Goal: Browse casually: Explore the website without a specific task or goal

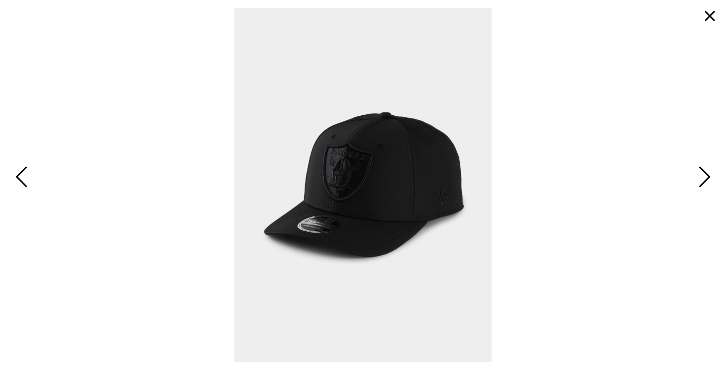
click at [705, 176] on span "Next" at bounding box center [703, 177] width 16 height 29
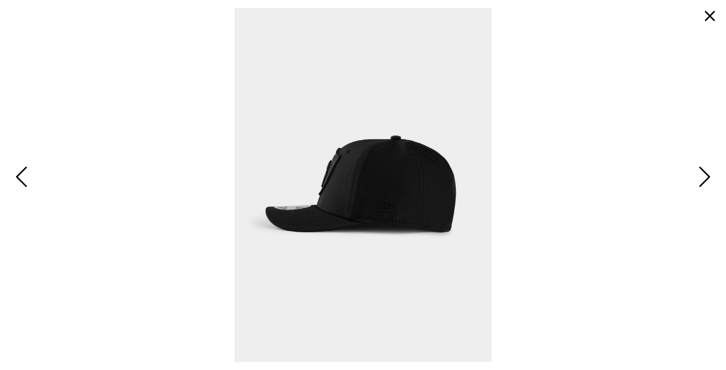
click at [705, 176] on span "Next" at bounding box center [703, 177] width 16 height 29
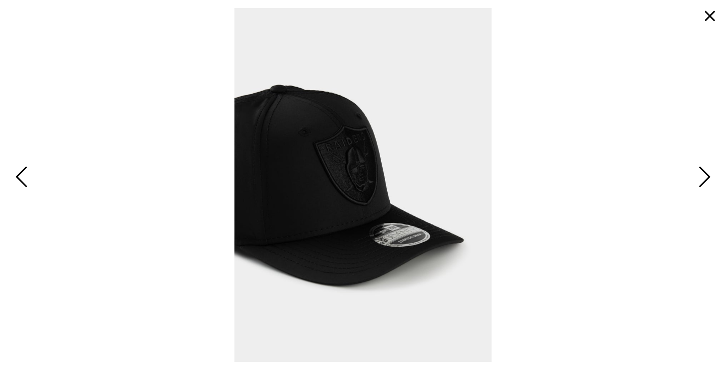
click at [705, 176] on span "Next" at bounding box center [703, 177] width 16 height 29
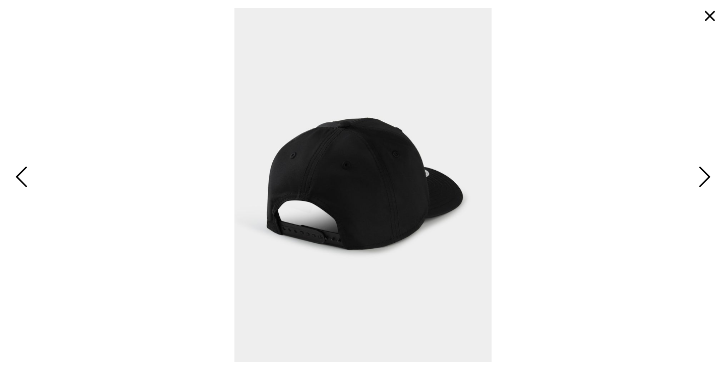
click at [705, 176] on span "Next" at bounding box center [703, 177] width 16 height 29
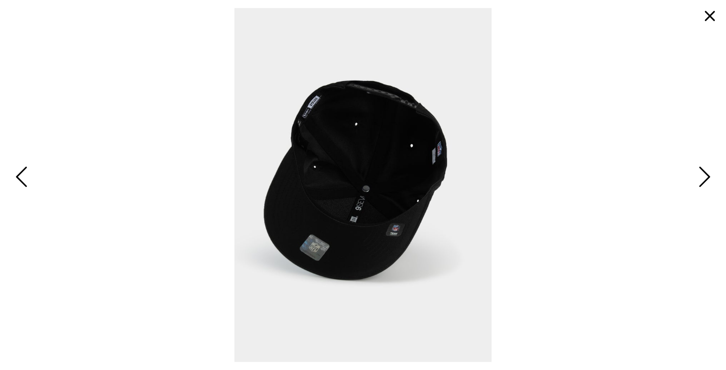
click at [705, 176] on span "Next" at bounding box center [703, 177] width 16 height 29
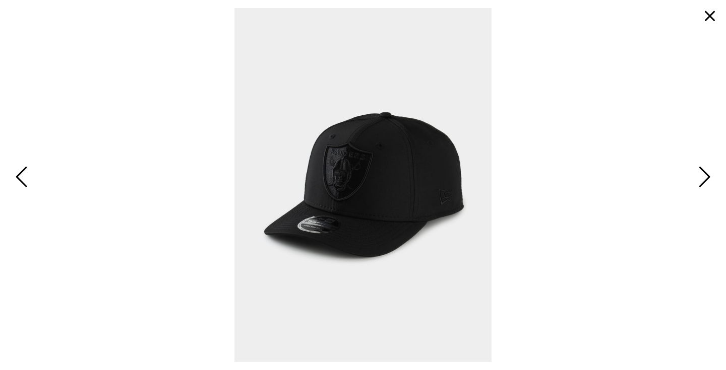
click at [705, 176] on span "Next" at bounding box center [703, 177] width 16 height 29
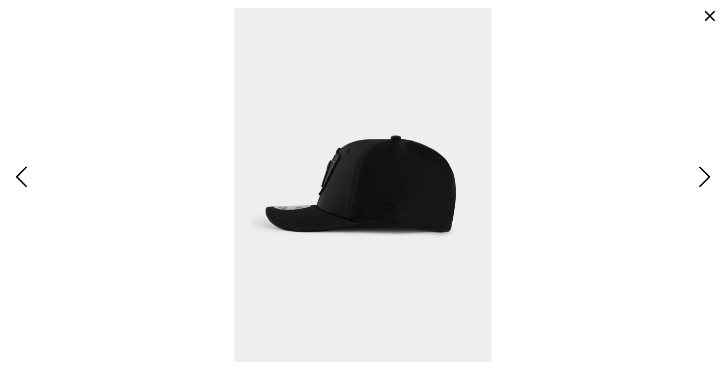
click at [705, 176] on span "Next" at bounding box center [703, 177] width 16 height 29
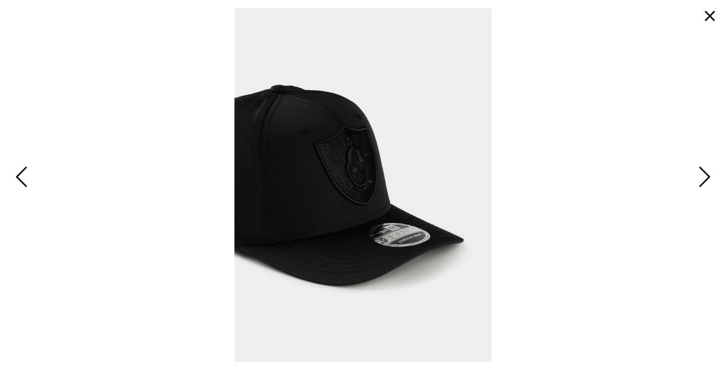
click at [705, 176] on span "Next" at bounding box center [703, 177] width 16 height 29
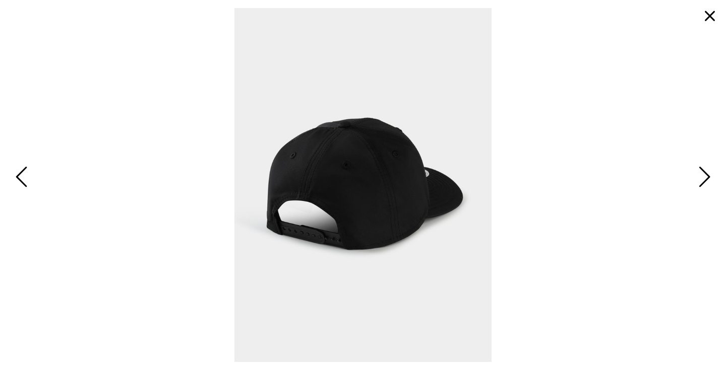
click at [705, 176] on span "Next" at bounding box center [703, 177] width 16 height 29
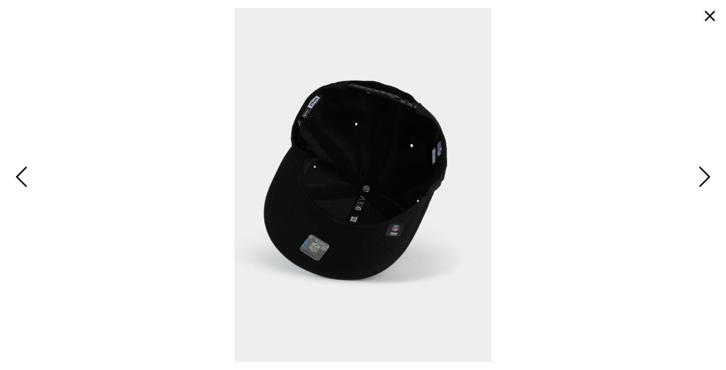
click at [705, 176] on span "Next" at bounding box center [703, 177] width 16 height 29
